Goal: Contribute content

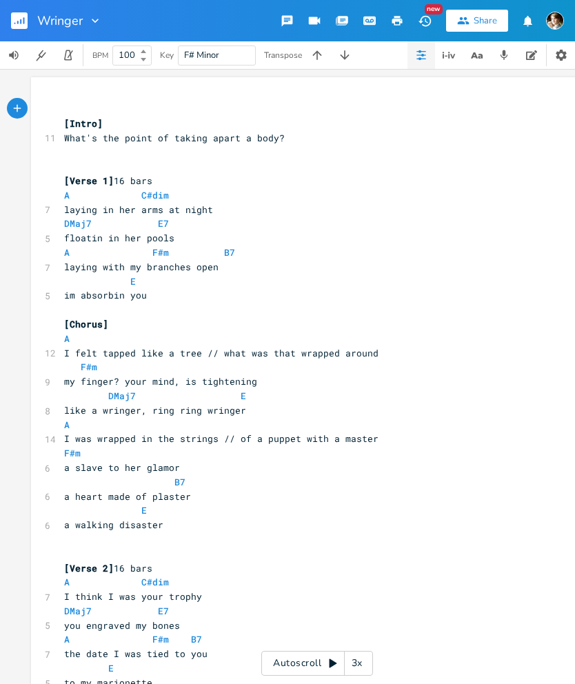
click at [451, 50] on icon "button" at bounding box center [448, 55] width 17 height 17
click at [458, 55] on button "button" at bounding box center [449, 55] width 28 height 28
click at [428, 56] on button "button" at bounding box center [421, 55] width 28 height 28
click at [416, 58] on icon "button" at bounding box center [421, 55] width 11 height 11
click at [562, 59] on icon "button" at bounding box center [560, 55] width 11 height 11
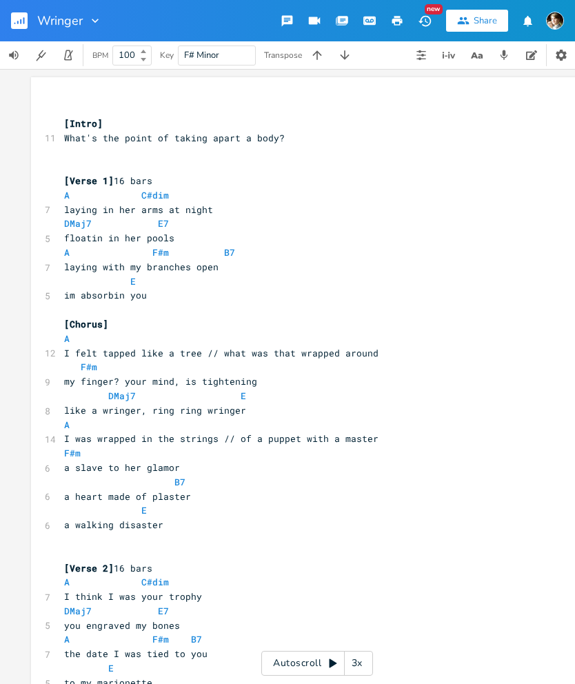
click at [41, 56] on icon "button" at bounding box center [40, 55] width 13 height 13
click at [311, 661] on div "Autoscroll 3x" at bounding box center [317, 662] width 112 height 25
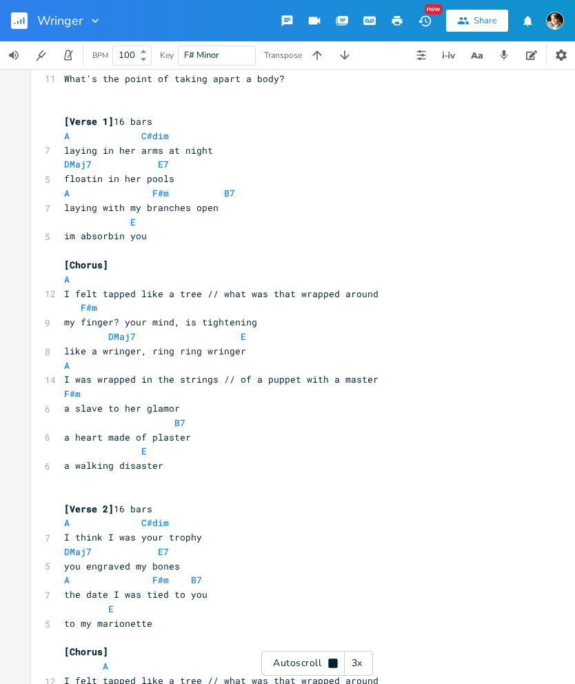
click at [352, 664] on div "3x" at bounding box center [357, 662] width 25 height 25
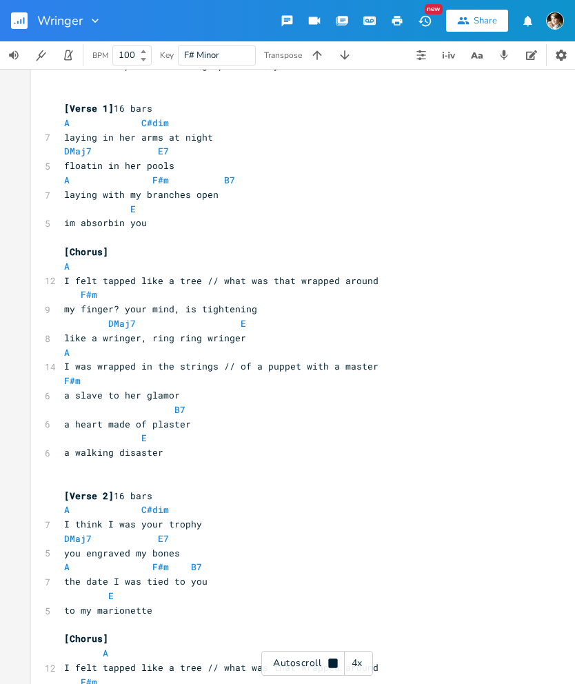
click at [356, 664] on div "4x" at bounding box center [357, 662] width 25 height 25
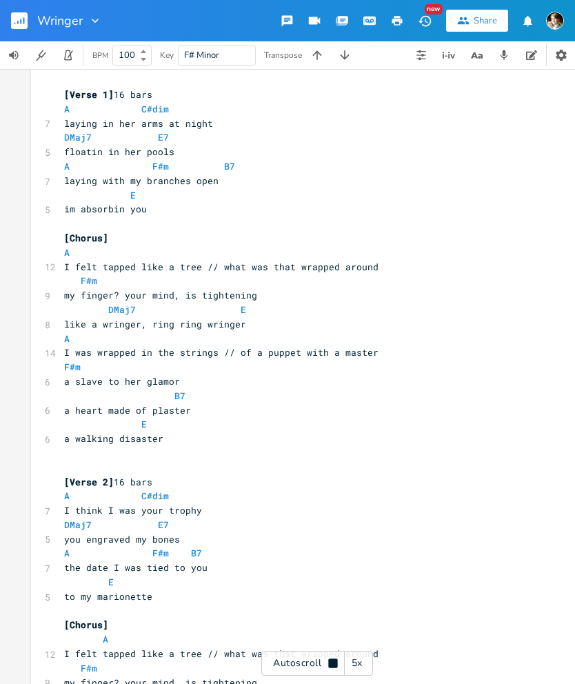
click at [360, 664] on div "5x" at bounding box center [357, 662] width 25 height 25
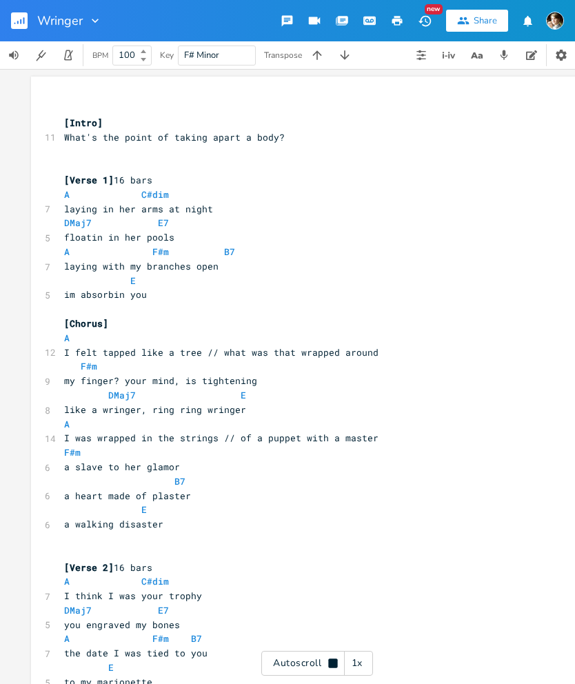
click at [328, 660] on icon at bounding box center [332, 662] width 9 height 9
click at [435, 23] on button "New" at bounding box center [425, 20] width 28 height 25
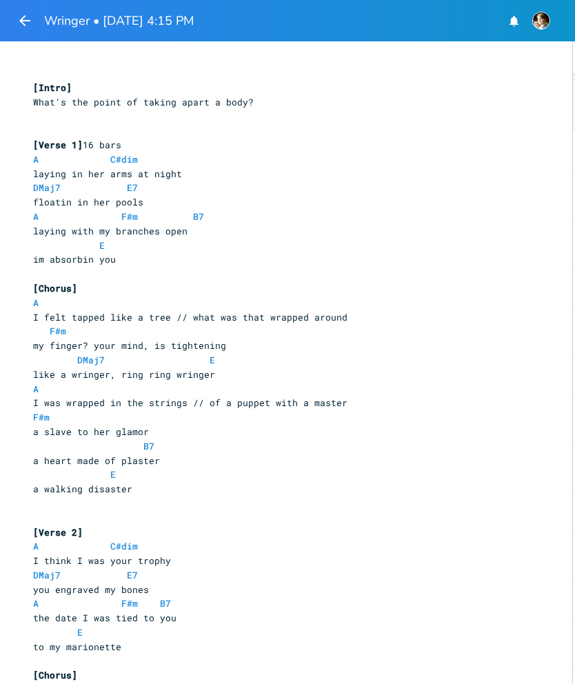
scroll to position [-2, 0]
click at [25, 23] on icon "button" at bounding box center [25, 20] width 17 height 17
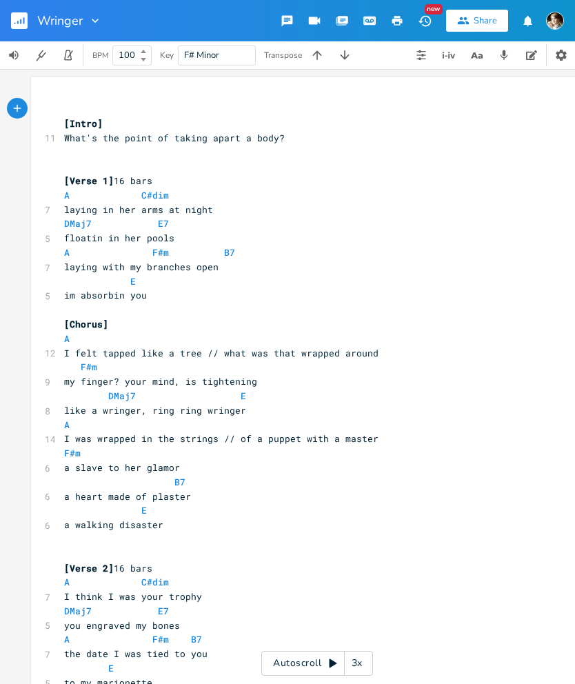
click at [346, 25] on icon "button" at bounding box center [341, 21] width 11 height 8
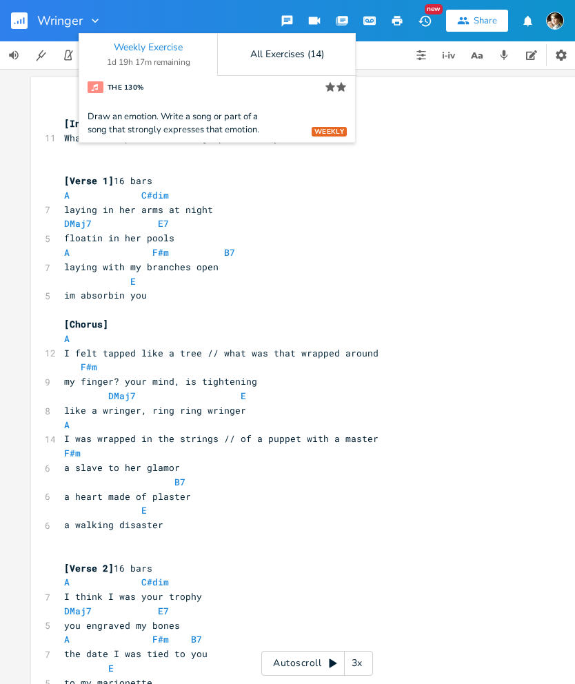
click at [314, 110] on div "Draw an emotion. Write a song or part of a song that strongly expresses that em…" at bounding box center [217, 123] width 259 height 26
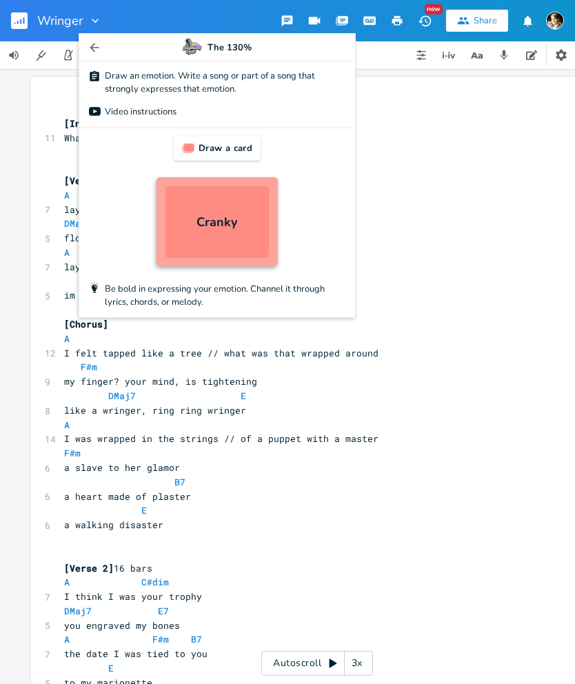
click at [254, 154] on div "Draw a card" at bounding box center [217, 148] width 87 height 24
click at [256, 154] on div "Draw a card" at bounding box center [217, 148] width 87 height 24
click at [90, 53] on icon "button" at bounding box center [95, 48] width 14 height 14
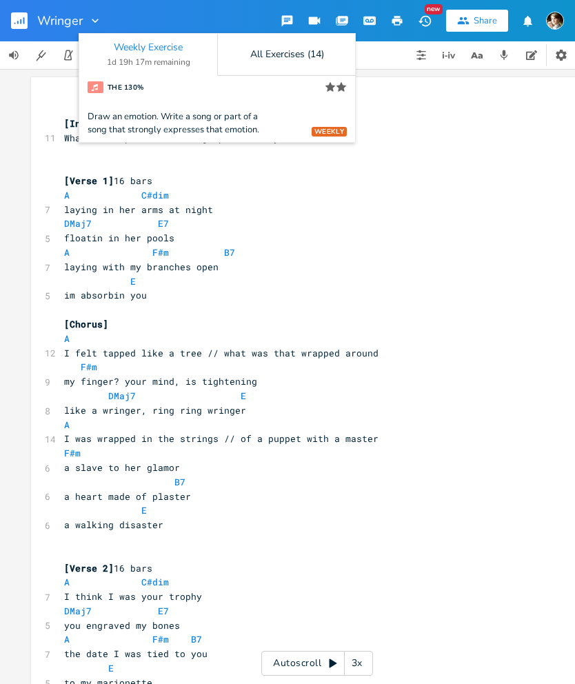
click at [305, 62] on div "All Exercises (14)" at bounding box center [286, 55] width 139 height 42
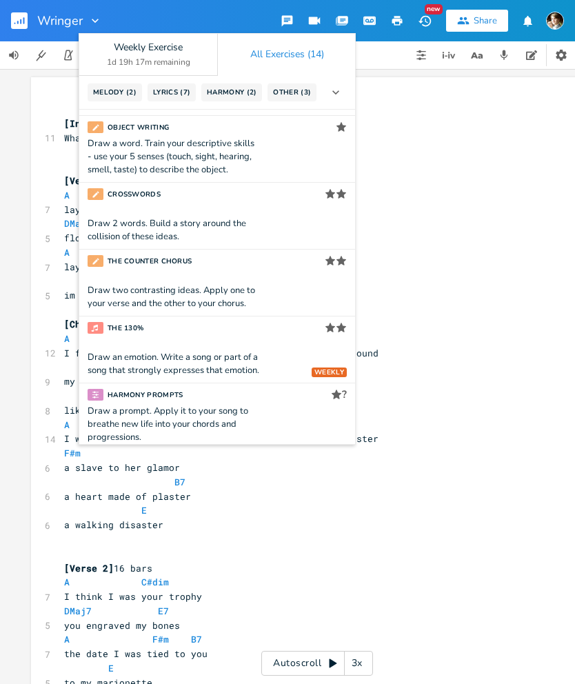
scroll to position [128, 0]
click at [276, 228] on div "Draw 2 words. Build a story around the collision of these ideas." at bounding box center [217, 229] width 259 height 26
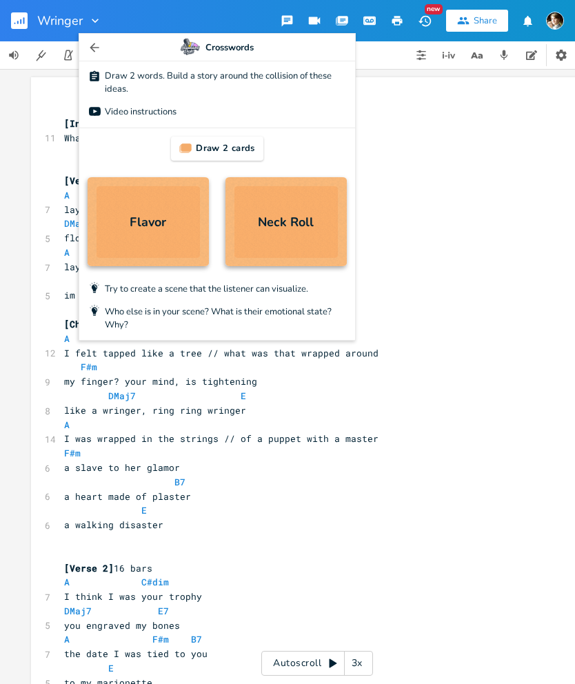
click at [240, 158] on div "Draw 2 cards" at bounding box center [217, 148] width 92 height 24
click at [251, 151] on div "Draw 2 cards" at bounding box center [217, 148] width 92 height 24
click at [101, 37] on button "button" at bounding box center [95, 47] width 14 height 27
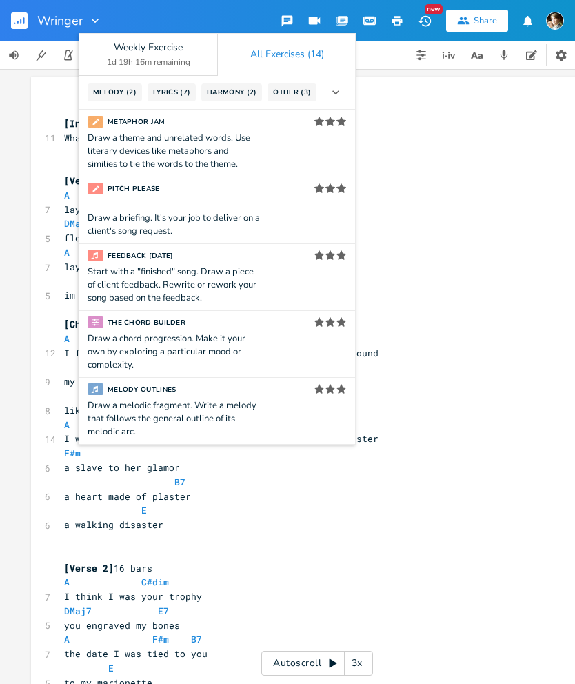
scroll to position [601, 0]
click at [274, 214] on div "Draw a briefing. It's your job to deliver on a client's song request." at bounding box center [217, 225] width 259 height 26
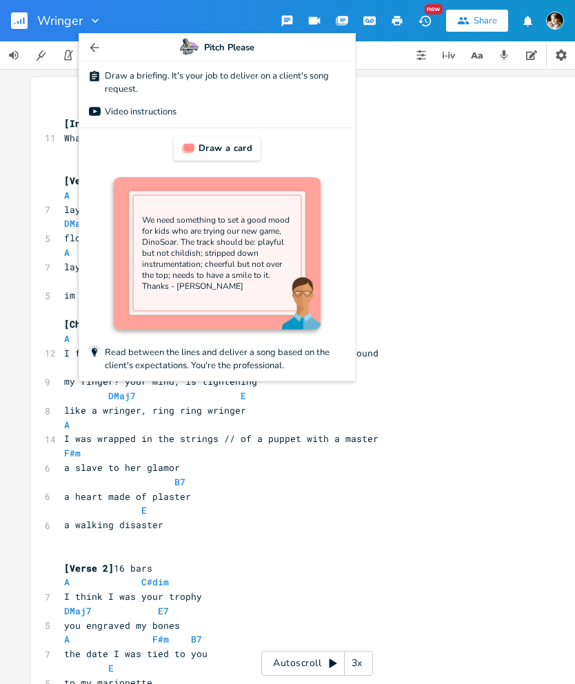
click at [246, 158] on div "Draw a card" at bounding box center [217, 148] width 87 height 24
click at [243, 144] on div "Draw a card" at bounding box center [217, 148] width 87 height 24
click at [92, 52] on icon "button" at bounding box center [95, 48] width 14 height 14
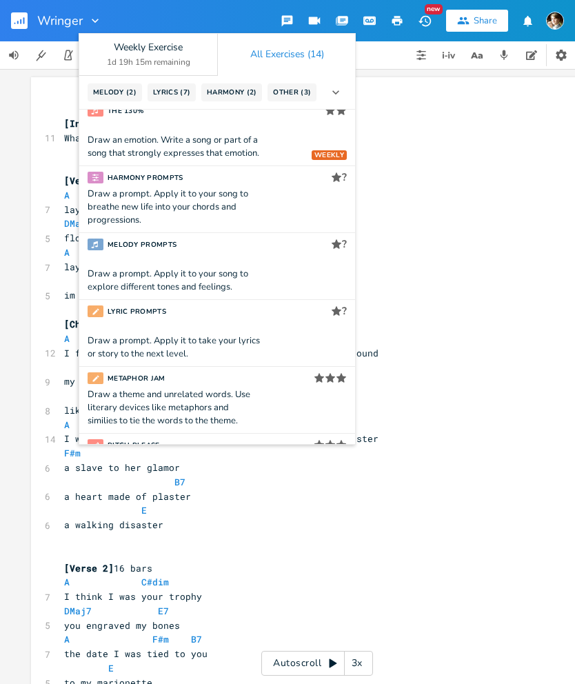
scroll to position [342, 0]
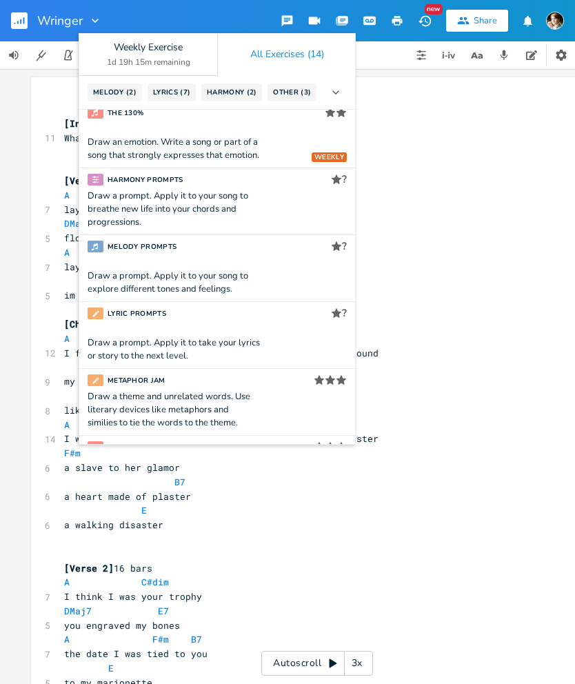
click at [252, 211] on div "Draw a prompt. Apply it to your song to breathe new life into your chords and p…" at bounding box center [174, 208] width 172 height 39
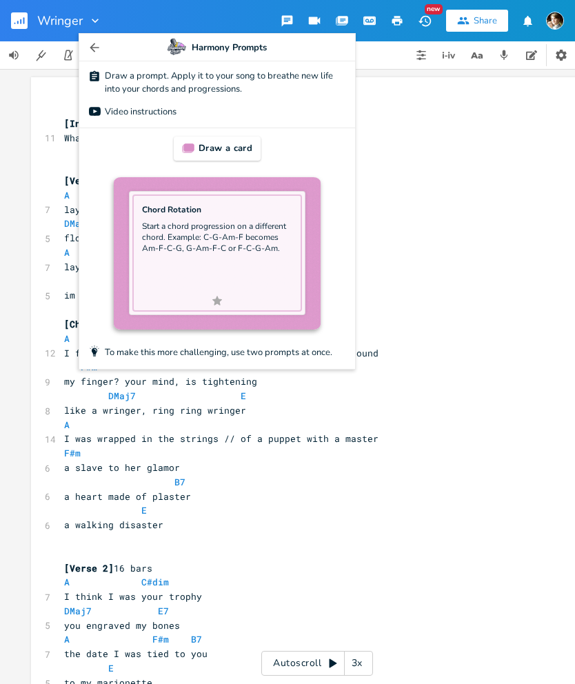
click at [100, 54] on button "button" at bounding box center [95, 47] width 14 height 27
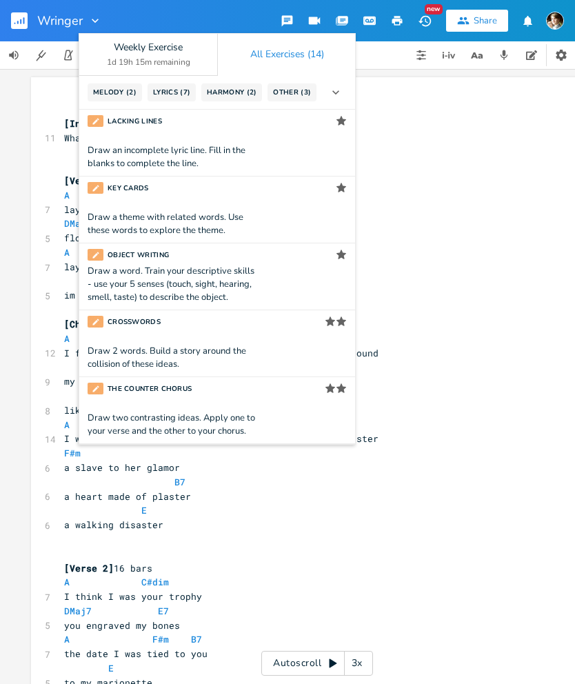
click at [247, 404] on div "The Counter Chorus Star Star Draw two contrasting ideas. Apply one to your vers…" at bounding box center [217, 410] width 276 height 66
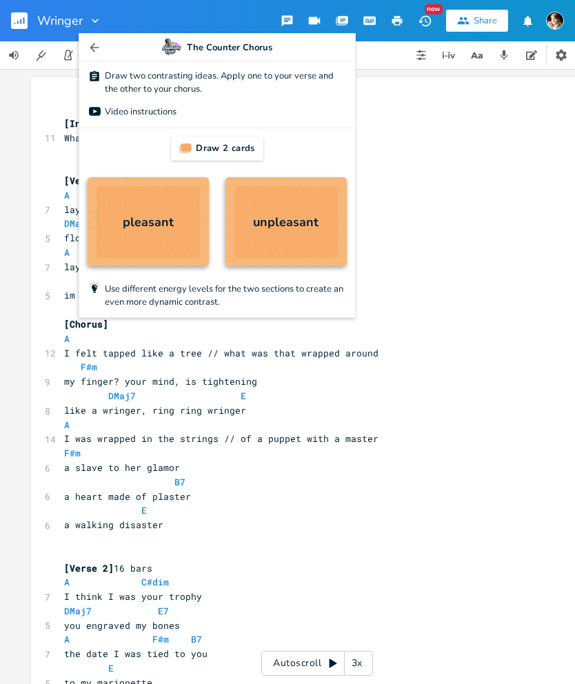
click at [228, 146] on div "Draw 2 cards" at bounding box center [217, 148] width 92 height 24
click at [241, 152] on div "Draw 2 cards" at bounding box center [217, 148] width 92 height 24
click at [240, 132] on div "Draw 2 cards smooth rough" at bounding box center [217, 201] width 276 height 146
click at [242, 154] on div "Draw 2 cards" at bounding box center [217, 148] width 92 height 24
click at [95, 39] on button "button" at bounding box center [95, 47] width 14 height 27
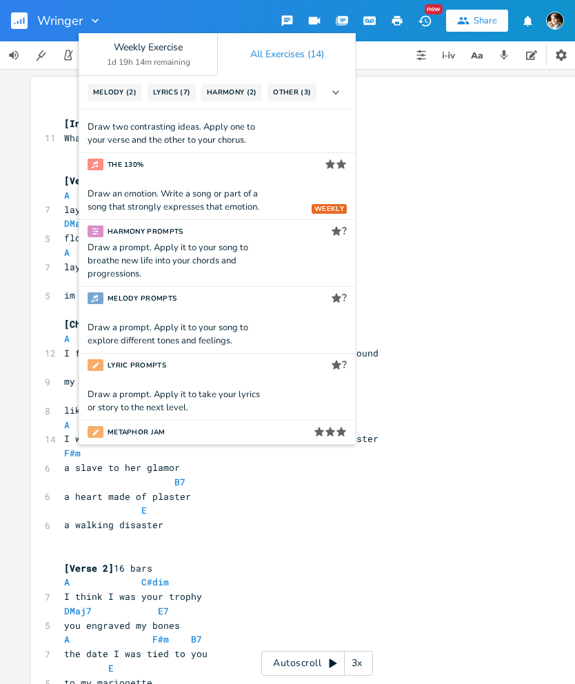
scroll to position [297, 0]
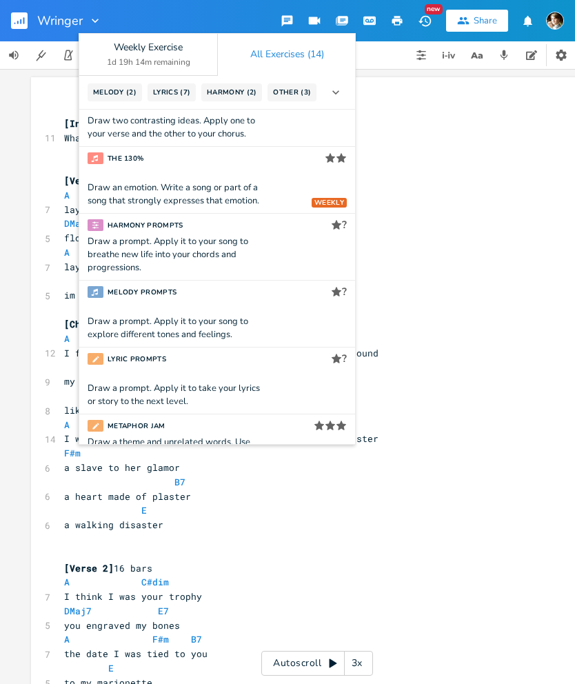
click at [264, 255] on div "Draw a prompt. Apply it to your song to breathe new life into your chords and p…" at bounding box center [217, 254] width 259 height 39
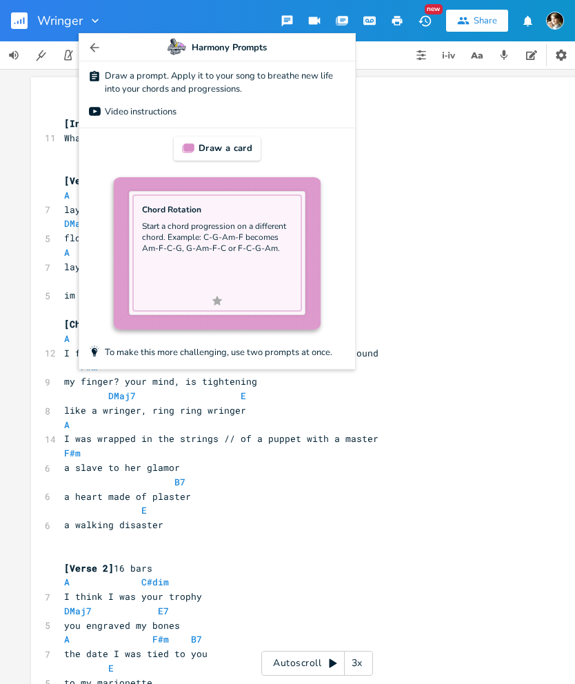
click at [242, 153] on div "Draw a card" at bounding box center [217, 148] width 87 height 24
click at [256, 150] on div "Draw a card" at bounding box center [217, 148] width 87 height 24
click at [250, 154] on div "Draw a card" at bounding box center [217, 148] width 87 height 24
click at [94, 50] on icon "button" at bounding box center [94, 47] width 9 height 9
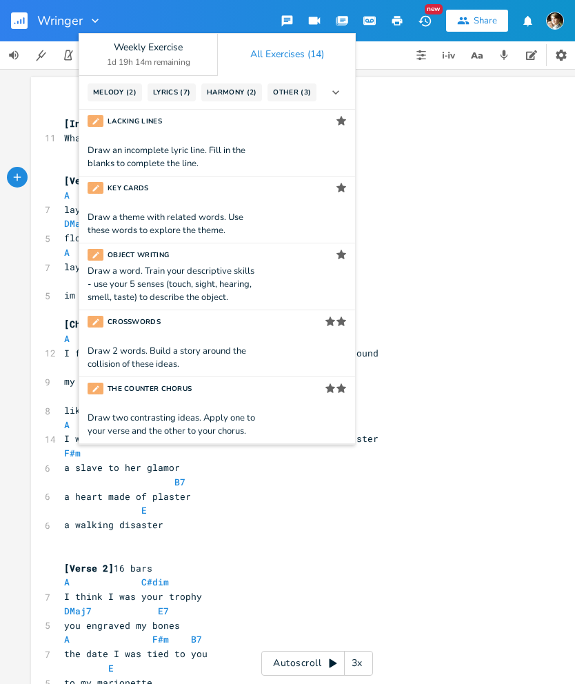
click at [347, 14] on icon "button" at bounding box center [342, 20] width 12 height 12
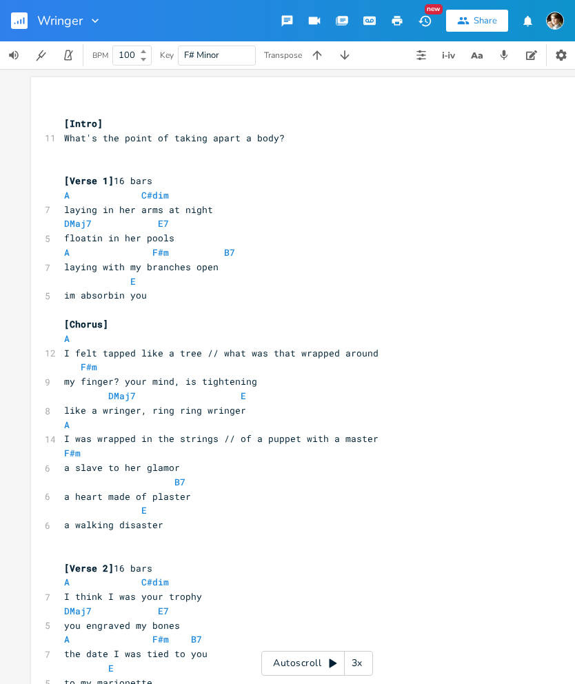
click at [474, 54] on icon "button" at bounding box center [476, 55] width 17 height 17
click at [479, 52] on icon "button" at bounding box center [476, 55] width 17 height 17
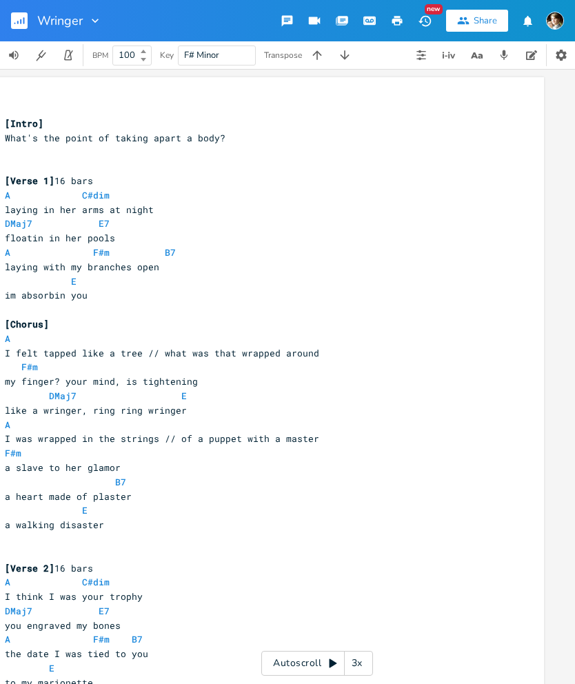
click at [482, 54] on icon "button" at bounding box center [476, 55] width 17 height 17
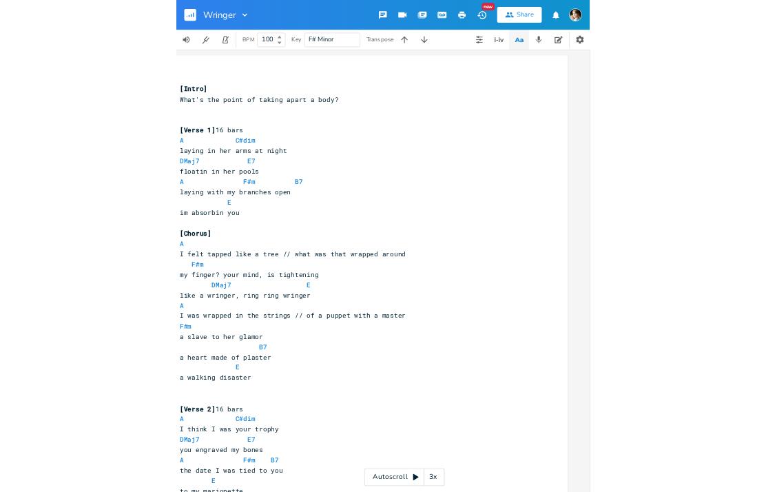
scroll to position [0, 0]
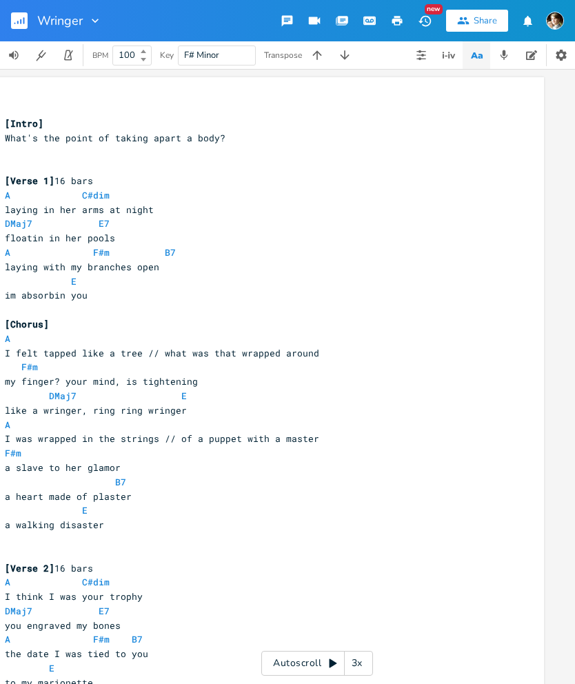
click at [482, 63] on icon "button" at bounding box center [476, 55] width 17 height 17
click at [558, 60] on icon "button" at bounding box center [561, 55] width 14 height 14
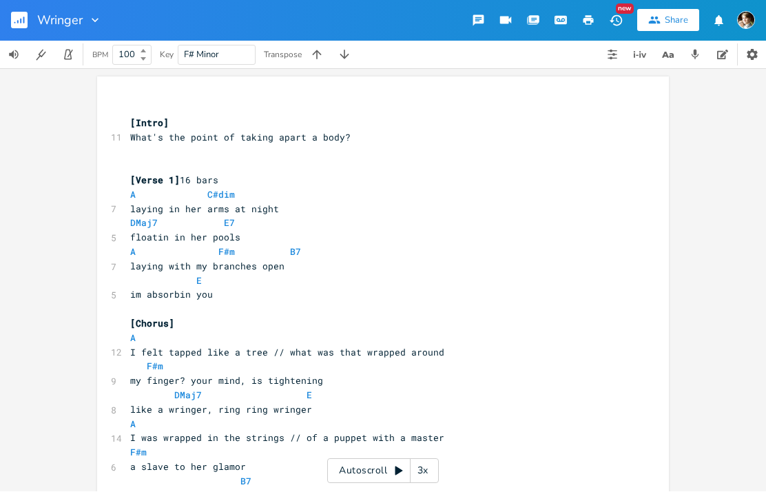
click at [574, 61] on button "button" at bounding box center [613, 55] width 28 height 28
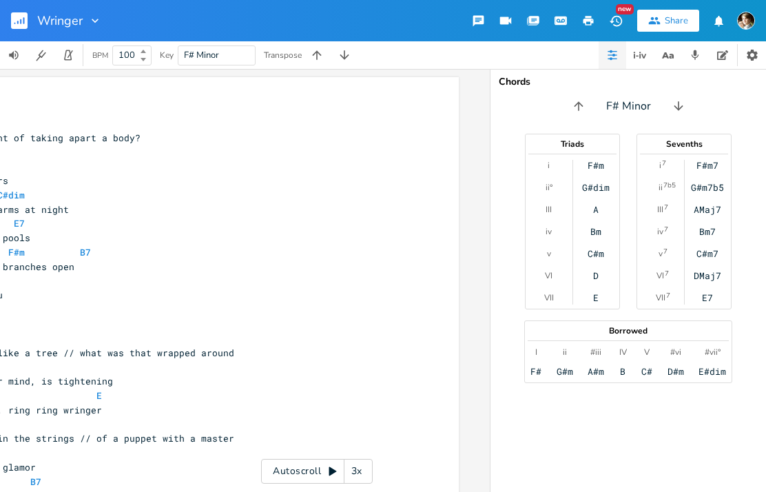
click at [574, 60] on icon "button" at bounding box center [640, 55] width 17 height 17
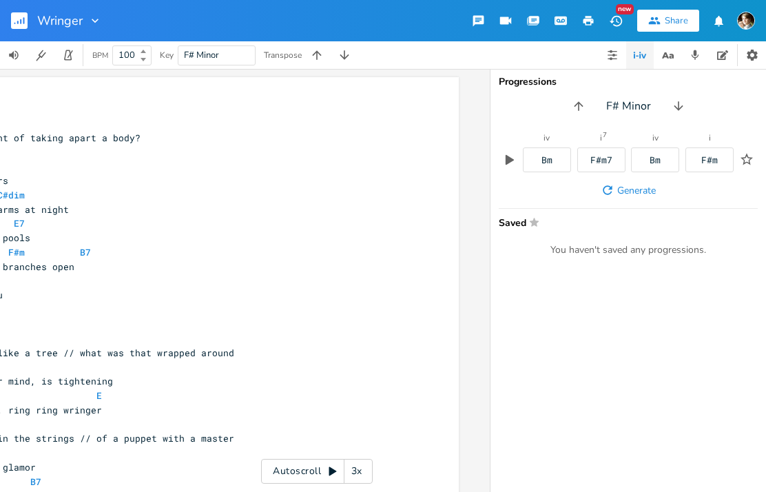
click at [574, 57] on icon "button" at bounding box center [667, 55] width 17 height 17
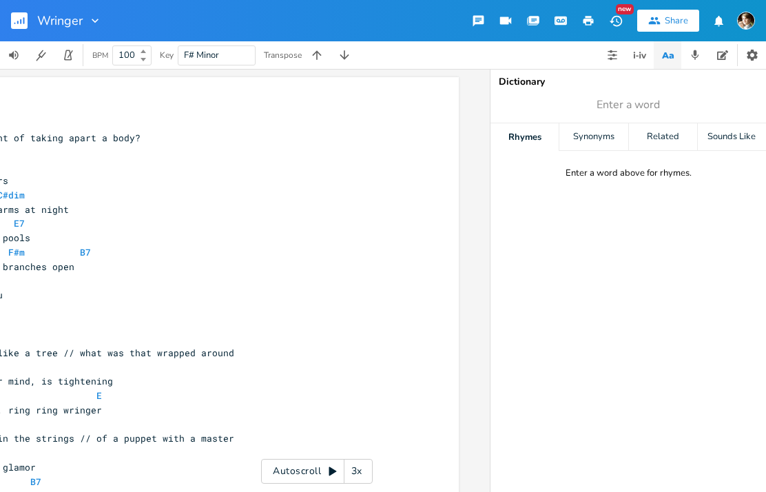
scroll to position [0, 144]
click at [574, 138] on div "Synonyms" at bounding box center [594, 137] width 68 height 28
click at [574, 137] on div "Related" at bounding box center [663, 137] width 68 height 28
click at [574, 136] on div "Sounds Like" at bounding box center [732, 137] width 68 height 28
click at [553, 130] on div "Rhymes" at bounding box center [525, 137] width 68 height 28
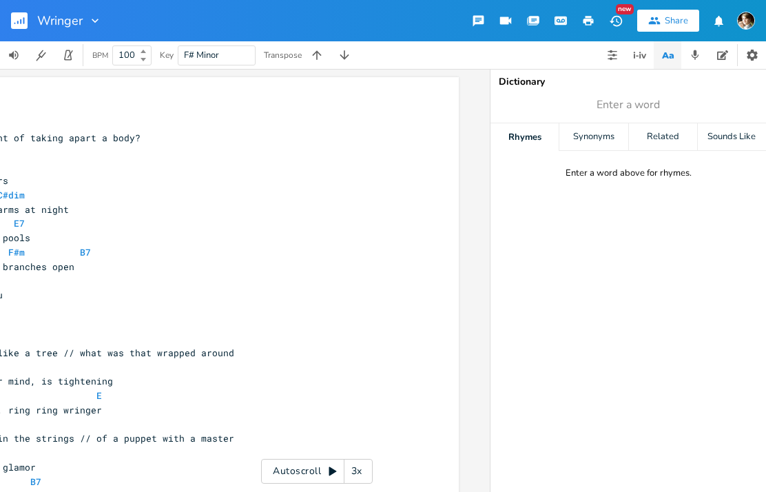
click at [574, 65] on button "button" at bounding box center [668, 55] width 28 height 28
